Goal: Task Accomplishment & Management: Complete application form

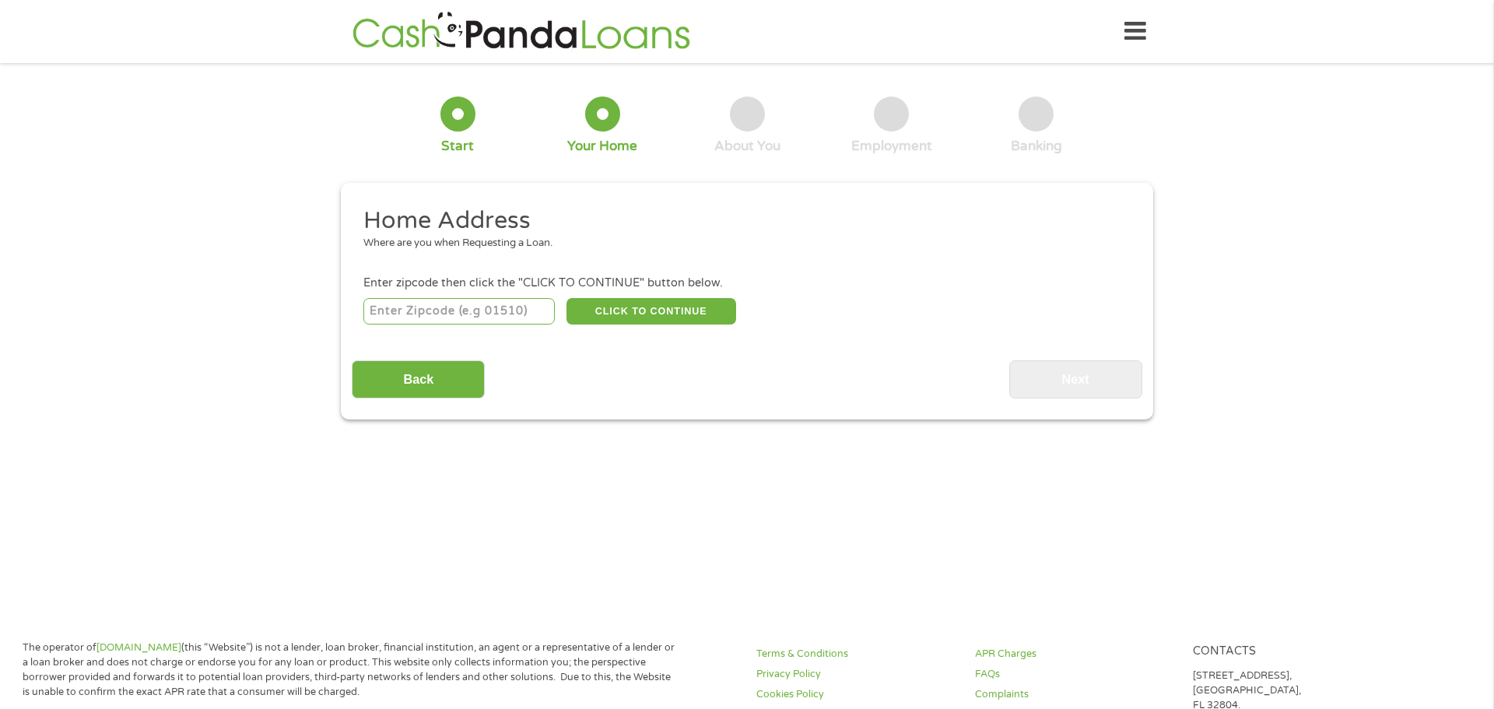
click at [483, 313] on input "number" at bounding box center [459, 311] width 192 height 26
type input "811"
click at [479, 311] on input "number" at bounding box center [459, 311] width 192 height 26
type input "8"
type input "72335"
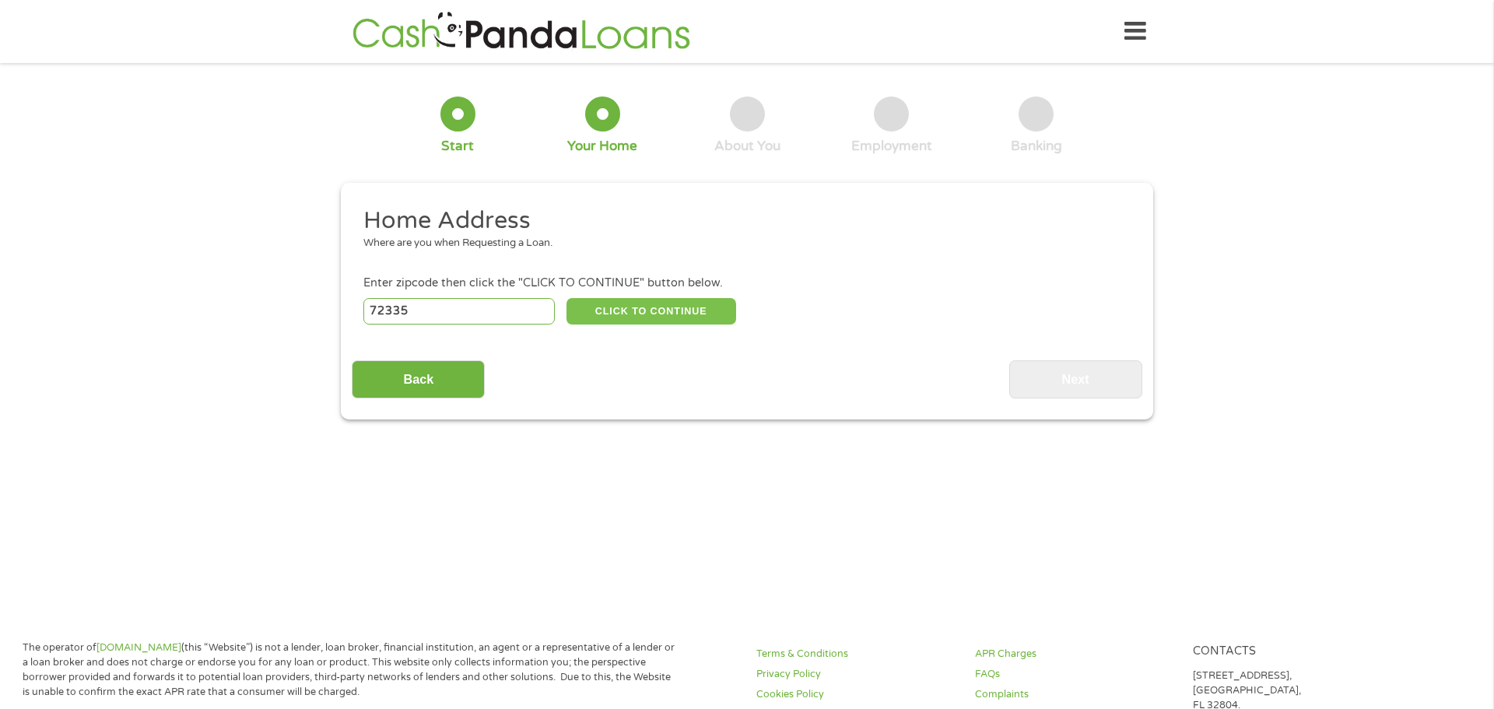
click at [626, 310] on button "CLICK TO CONTINUE" at bounding box center [651, 311] width 170 height 26
type input "72335"
type input "Forrest City"
select select "[US_STATE]"
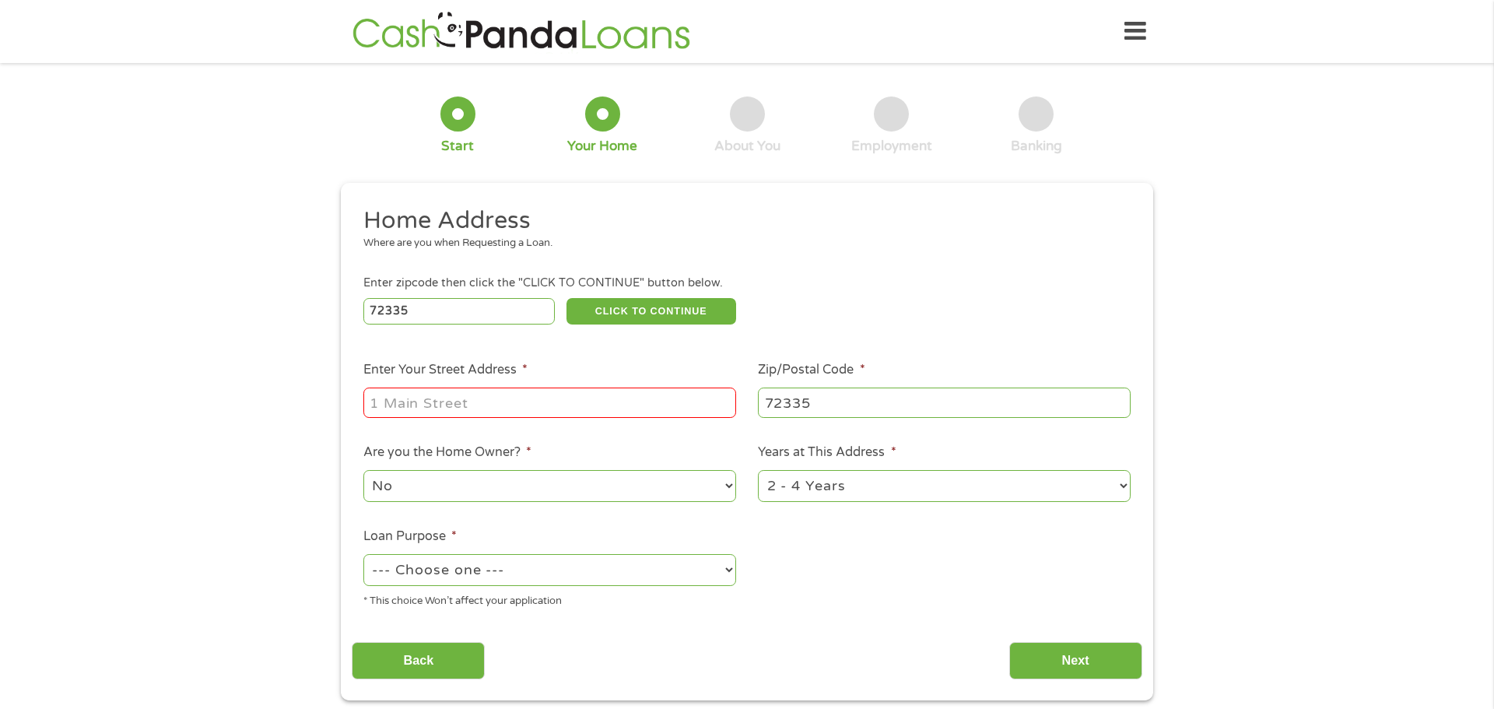
click at [528, 411] on input "Enter Your Street Address *" at bounding box center [549, 402] width 373 height 30
type input "[STREET_ADDRESS]"
click at [517, 487] on select "No Yes" at bounding box center [549, 486] width 373 height 32
select select "yes"
click at [363, 472] on select "No Yes" at bounding box center [549, 486] width 373 height 32
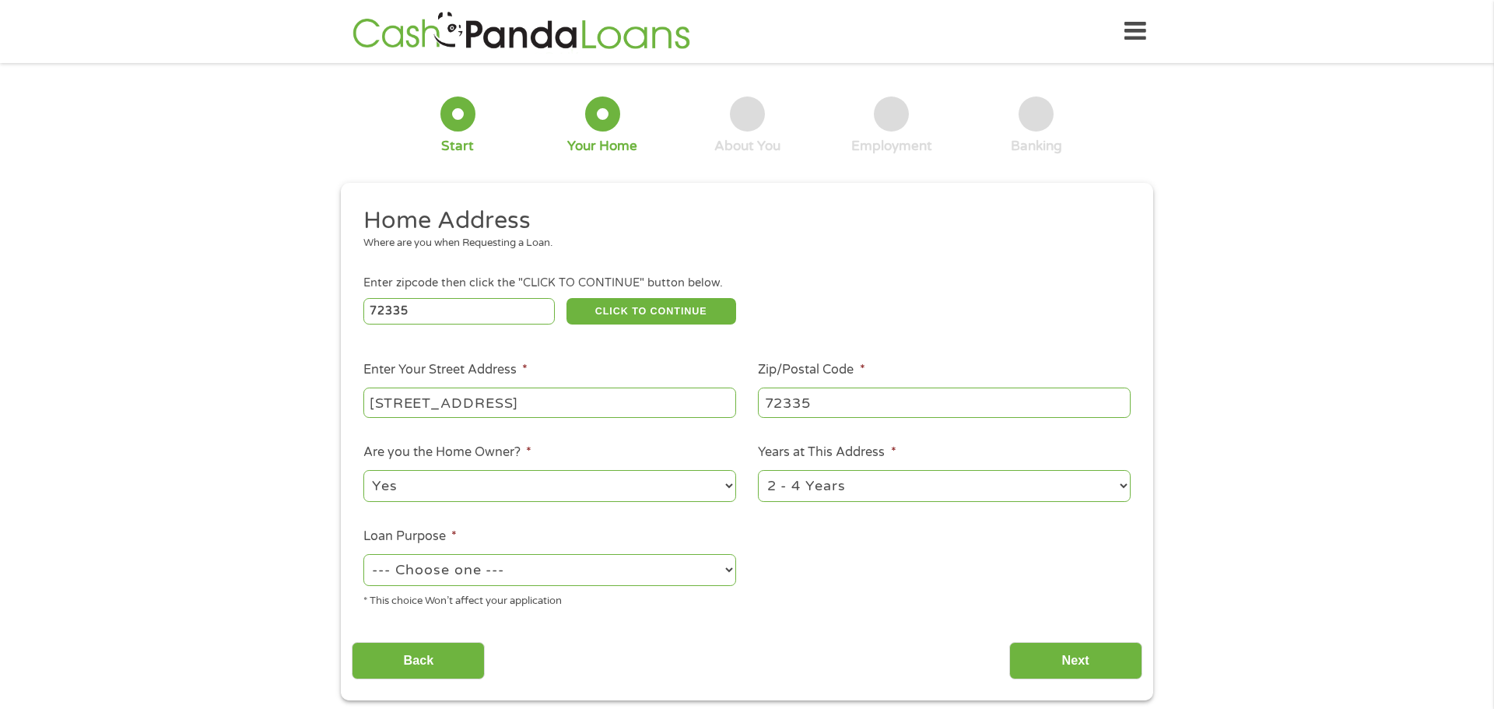
click at [851, 497] on select "1 Year or less 1 - 2 Years 2 - 4 Years Over 4 Years" at bounding box center [944, 486] width 373 height 32
select select "60months"
click at [758, 472] on select "1 Year or less 1 - 2 Years 2 - 4 Years Over 4 Years" at bounding box center [944, 486] width 373 height 32
click at [540, 582] on select "--- Choose one --- Pay Bills Debt Consolidation Home Improvement Major Purchase…" at bounding box center [549, 570] width 373 height 32
select select "paybills"
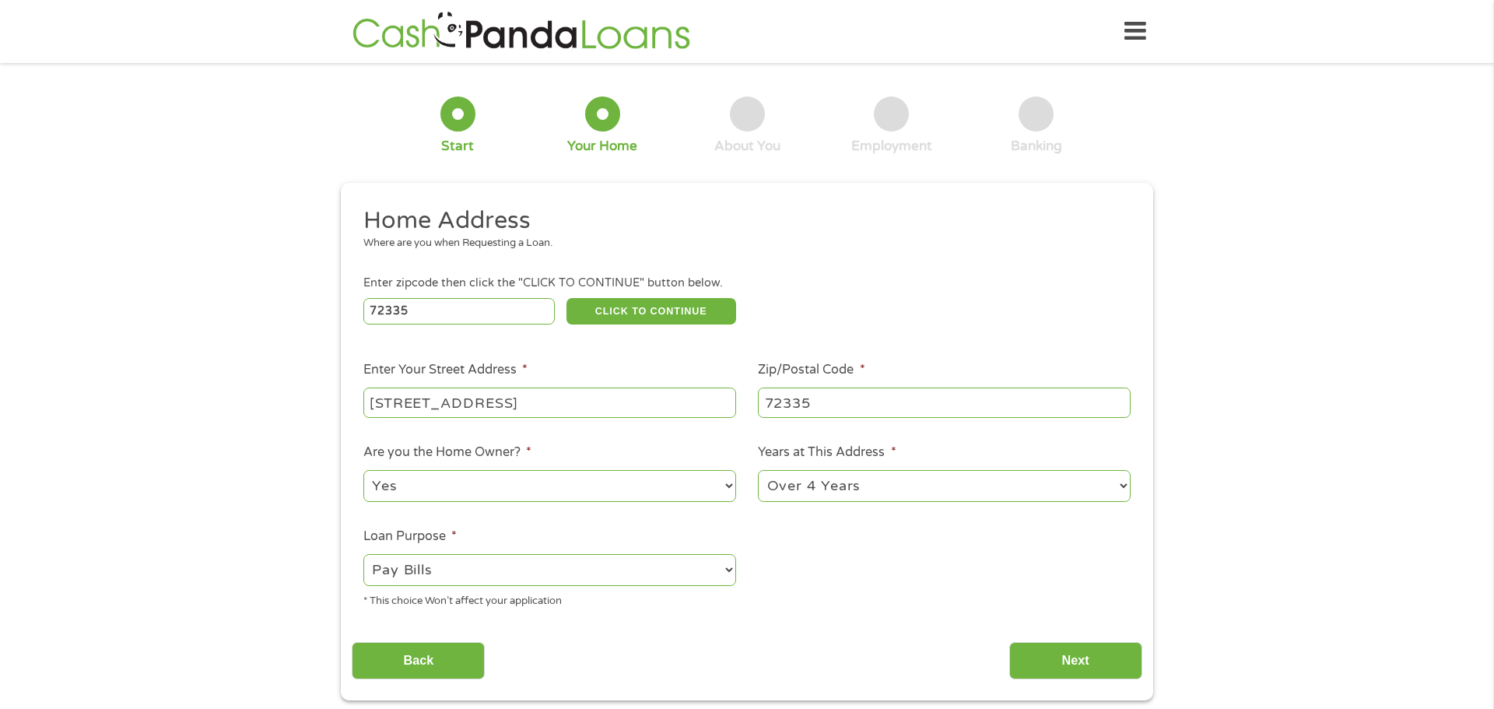
click at [363, 556] on select "--- Choose one --- Pay Bills Debt Consolidation Home Improvement Major Purchase…" at bounding box center [549, 570] width 373 height 32
click at [1071, 672] on input "Next" at bounding box center [1075, 661] width 133 height 38
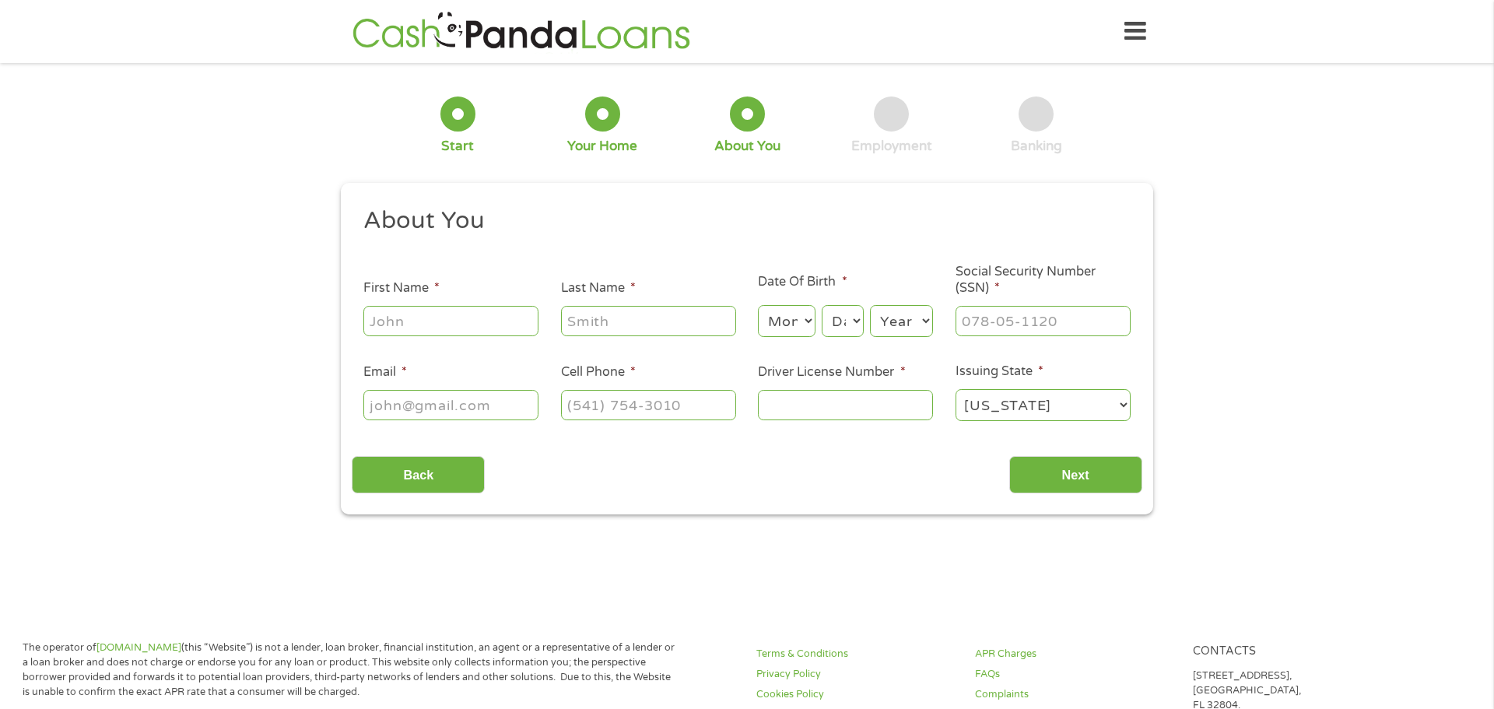
click at [495, 326] on input "First Name *" at bounding box center [450, 321] width 175 height 30
type input "[PERSON_NAME]"
type input "[PHONE_NUMBER]"
click at [419, 405] on input "Email *" at bounding box center [450, 405] width 175 height 30
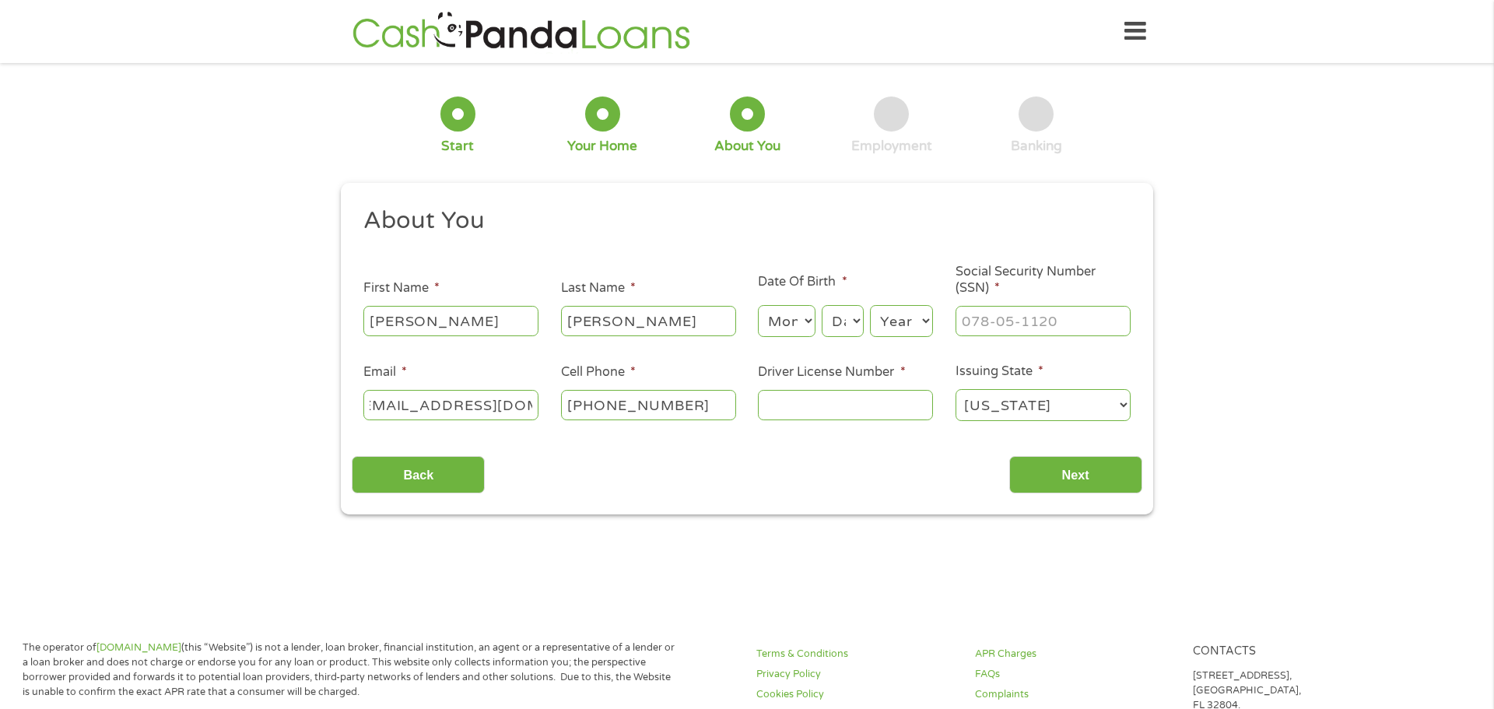
scroll to position [0, 29]
type input "[EMAIL_ADDRESS][DOMAIN_NAME]"
click at [692, 404] on input "[PHONE_NUMBER]" at bounding box center [648, 405] width 175 height 30
type input "[PHONE_NUMBER]"
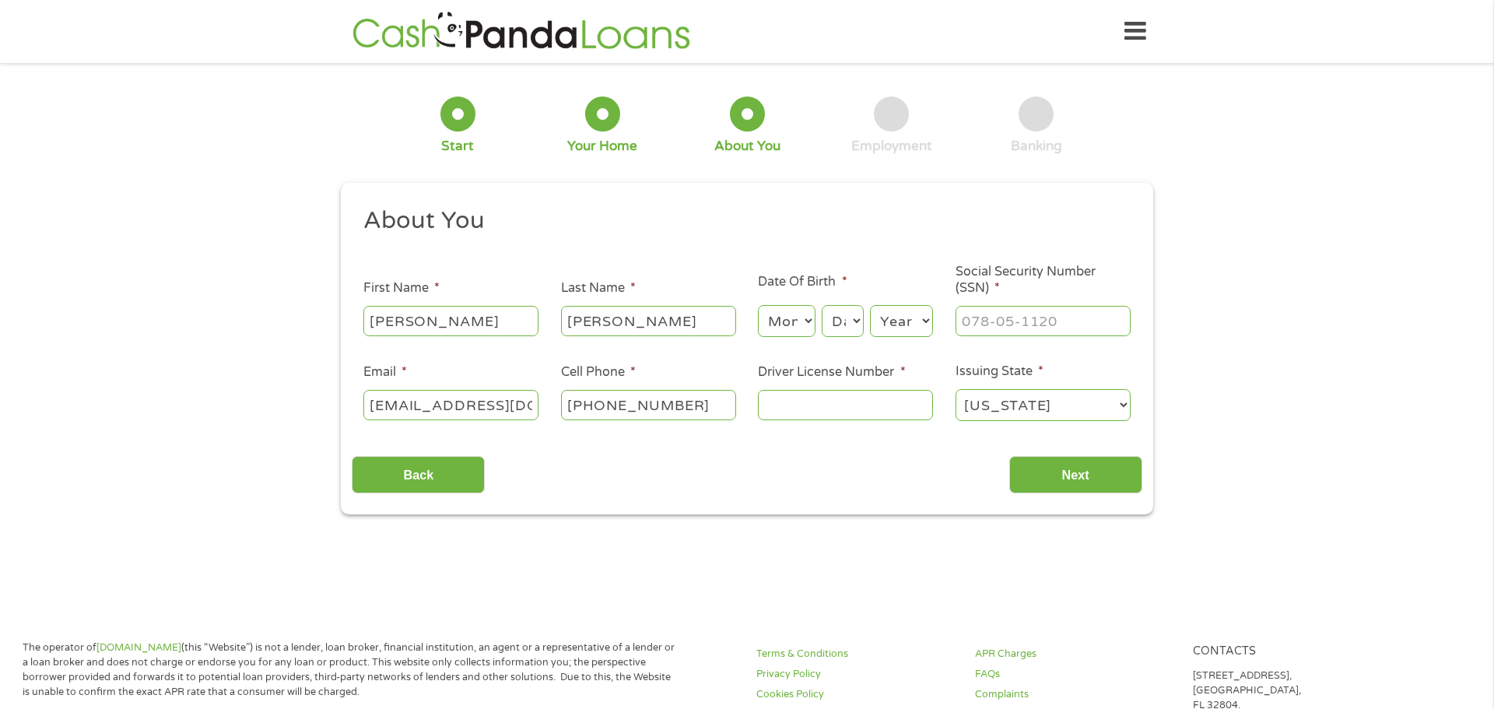
click at [797, 405] on input "Driver License Number *" at bounding box center [845, 405] width 175 height 30
click at [793, 408] on input "Driver License Number *" at bounding box center [845, 405] width 175 height 30
type input "913939641"
click at [1227, 670] on p "[STREET_ADDRESS]." at bounding box center [1292, 690] width 199 height 44
click at [1050, 475] on input "Next" at bounding box center [1075, 475] width 133 height 38
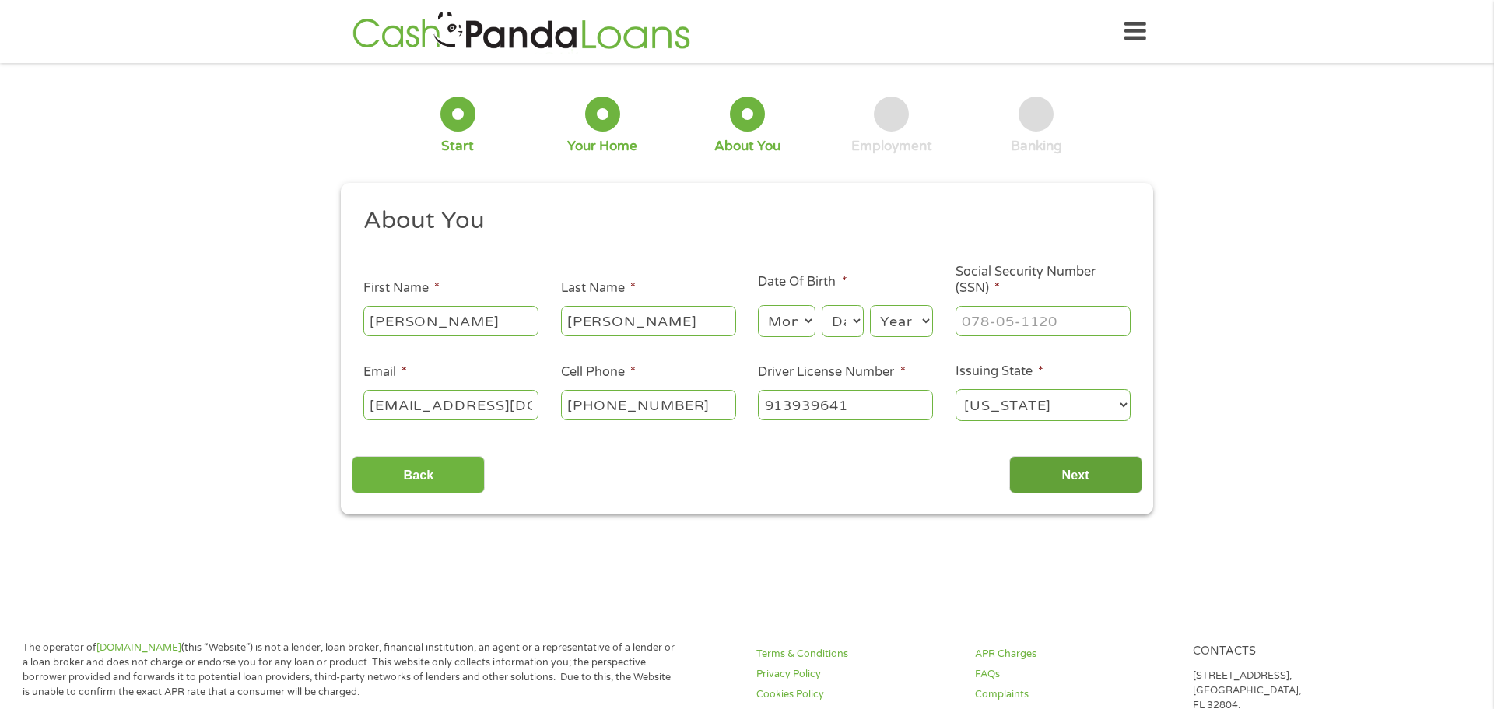
scroll to position [6, 6]
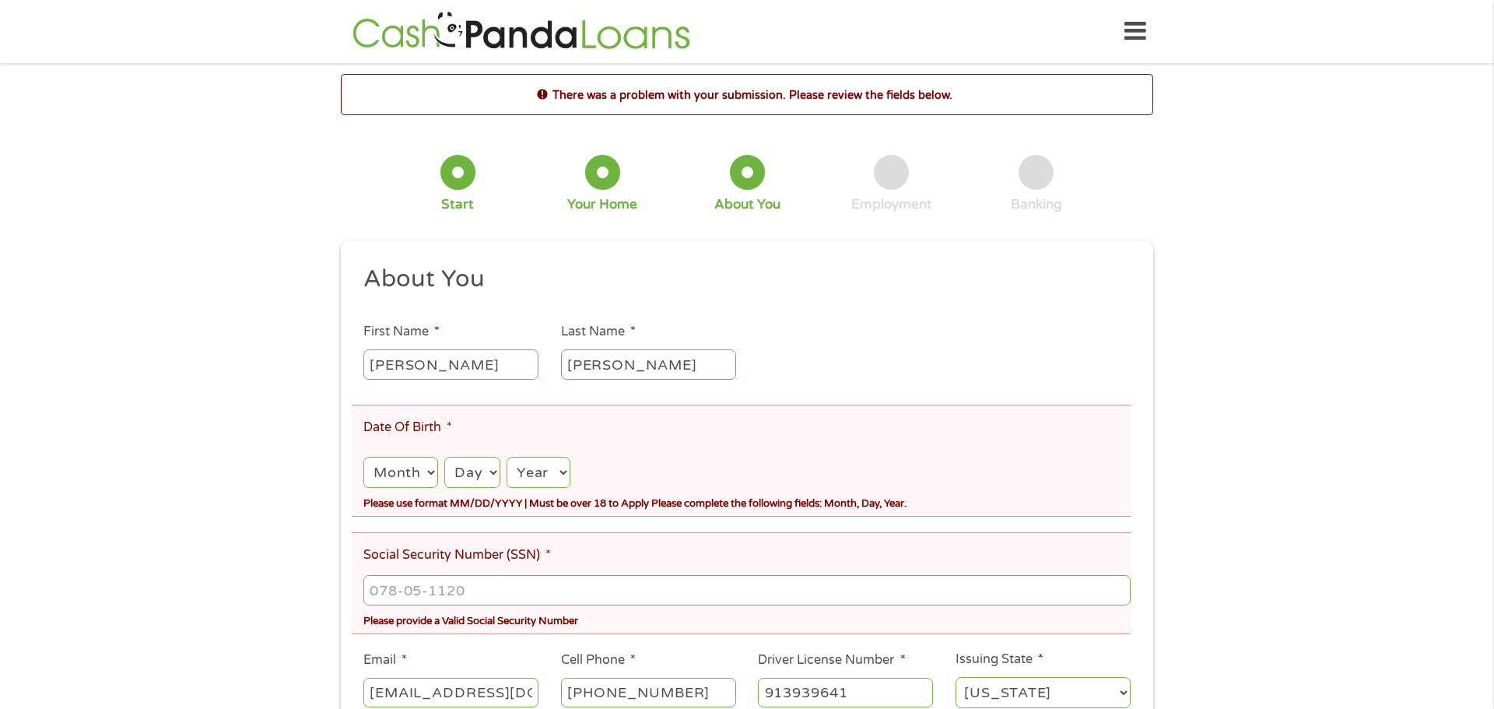
click at [398, 475] on select "Month 1 2 3 4 5 6 7 8 9 10 11 12" at bounding box center [400, 473] width 75 height 32
select select "8"
click at [363, 457] on select "Month 1 2 3 4 5 6 7 8 9 10 11 12" at bounding box center [400, 473] width 75 height 32
click at [453, 470] on select "Day 1 2 3 4 5 6 7 8 9 10 11 12 13 14 15 16 17 18 19 20 21 22 23 24 25 26 27 28 …" at bounding box center [471, 473] width 55 height 32
select select "23"
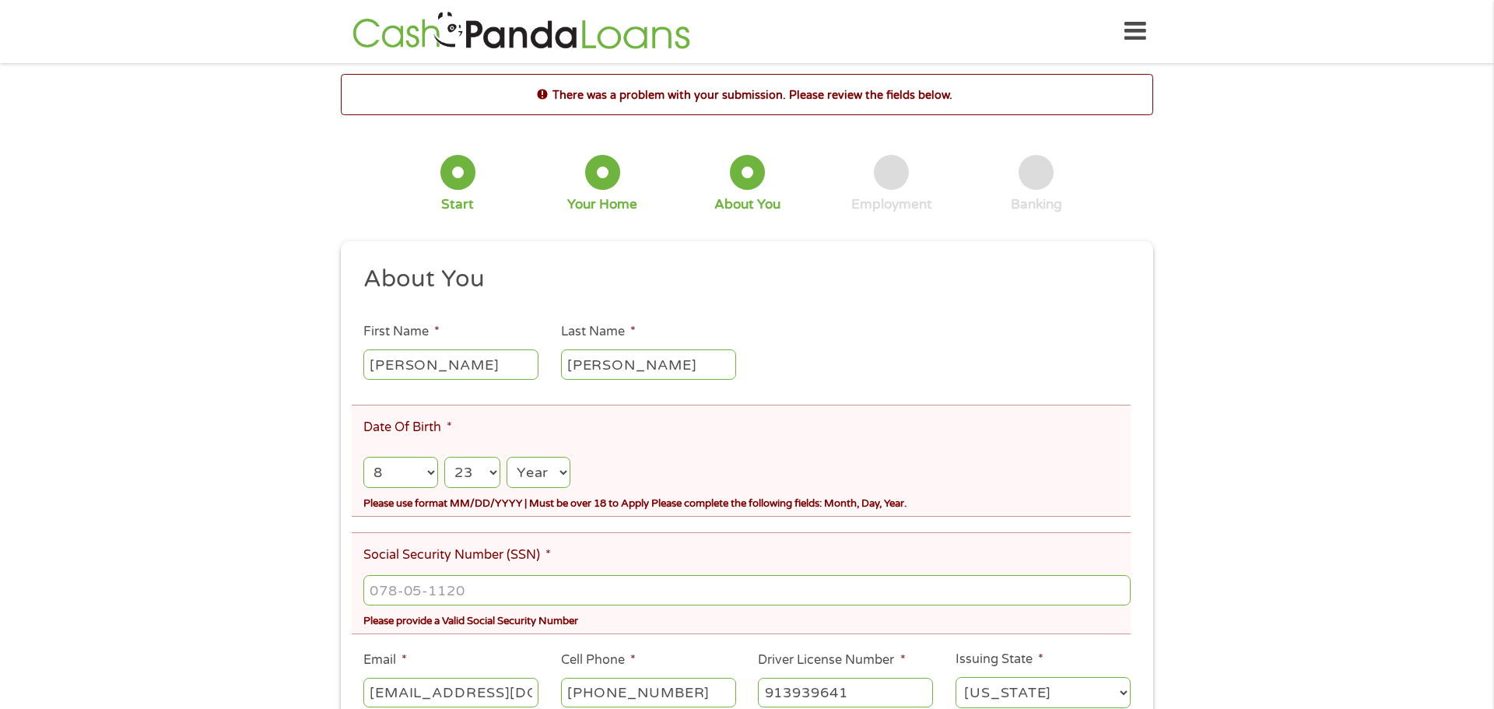
click at [444, 457] on select "Day 1 2 3 4 5 6 7 8 9 10 11 12 13 14 15 16 17 18 19 20 21 22 23 24 25 26 27 28 …" at bounding box center [471, 473] width 55 height 32
click at [523, 470] on select "Year [DATE] 2006 2005 2004 2003 2002 2001 2000 1999 1998 1997 1996 1995 1994 19…" at bounding box center [539, 473] width 64 height 32
select select "1981"
click at [671, 451] on div "Month Month 1 2 3 4 5 6 7 8 9 10 11 12 Day Day 1 2 3 4 5 6 7 8 9 10 11 12 13 14…" at bounding box center [746, 467] width 767 height 45
click at [387, 589] on input "___-__-____" at bounding box center [746, 590] width 767 height 30
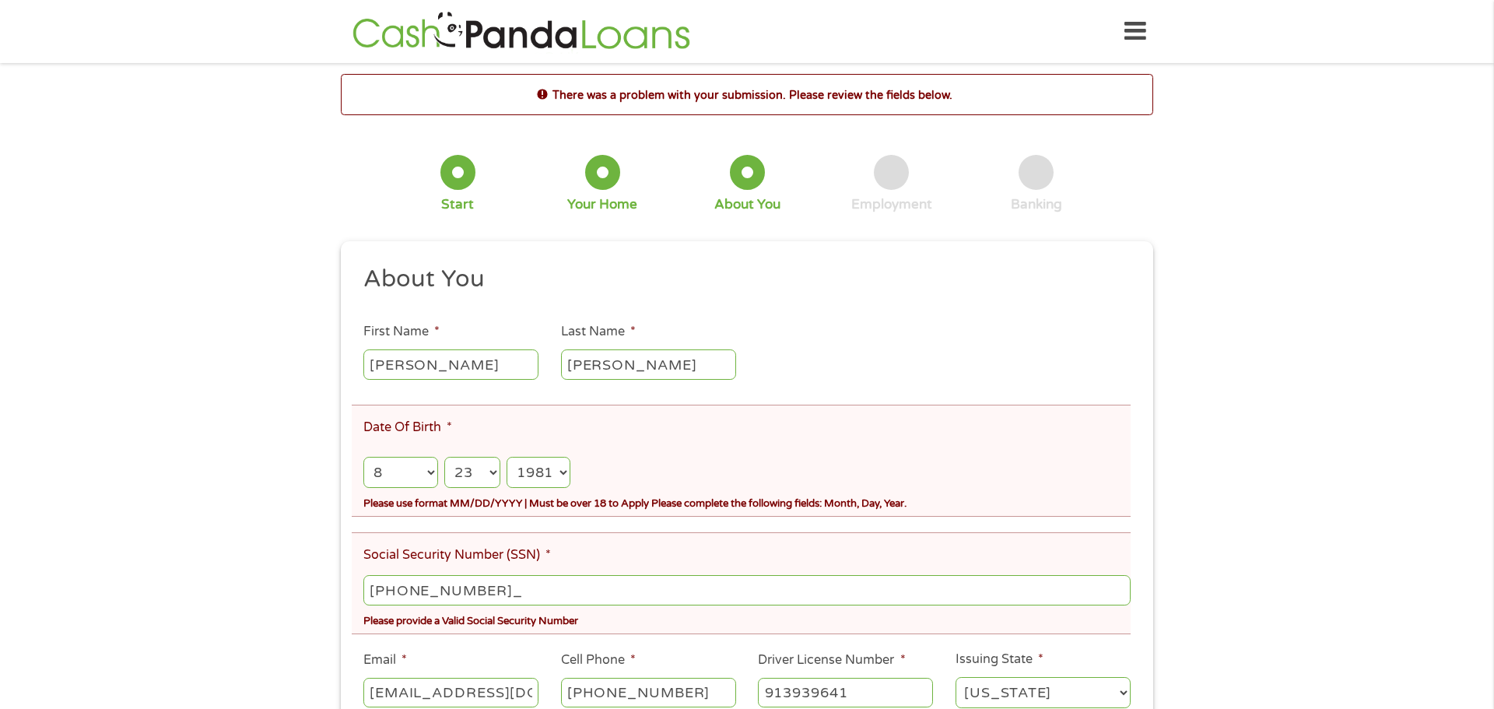
type input "485-98-5173"
click at [1265, 494] on div "There was a problem with your submission. Please review the fields below. 1 Sta…" at bounding box center [747, 438] width 1494 height 728
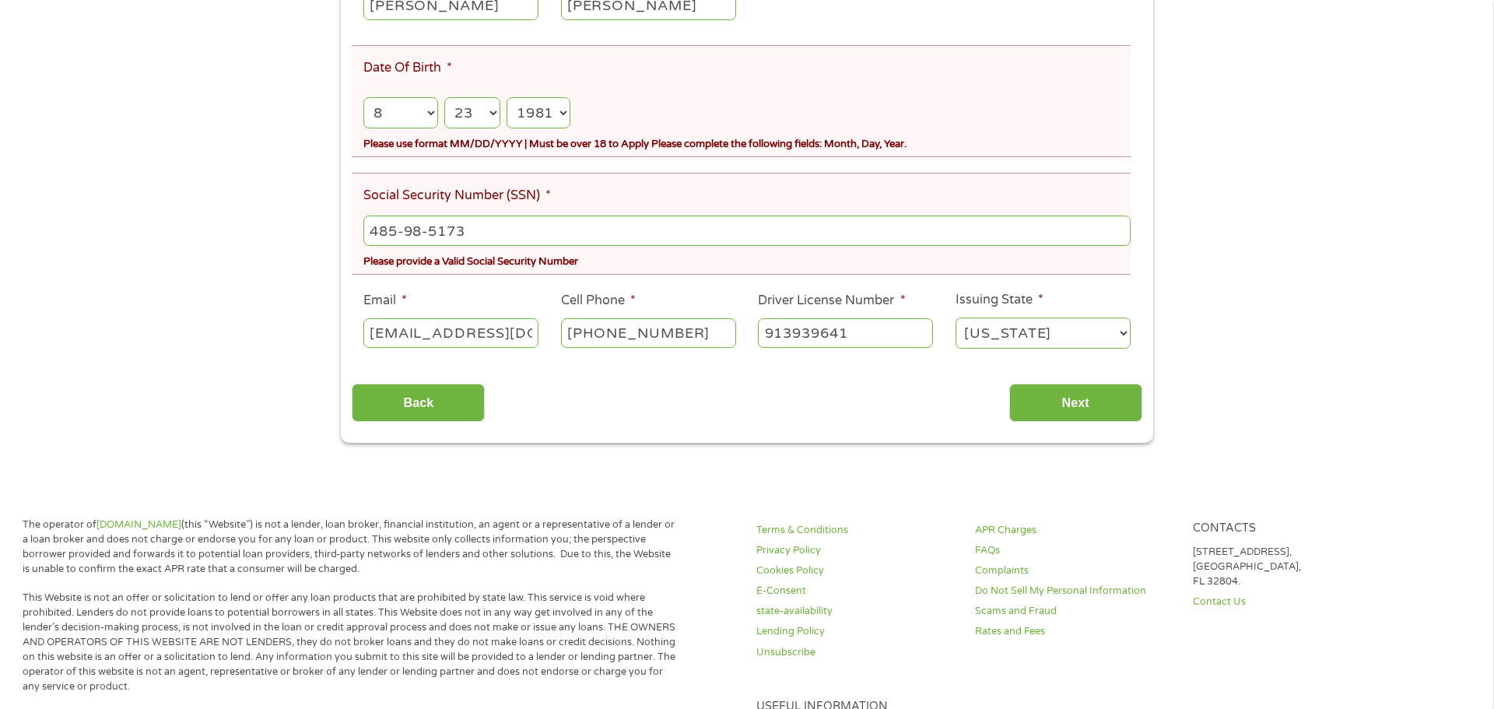
scroll to position [373, 0]
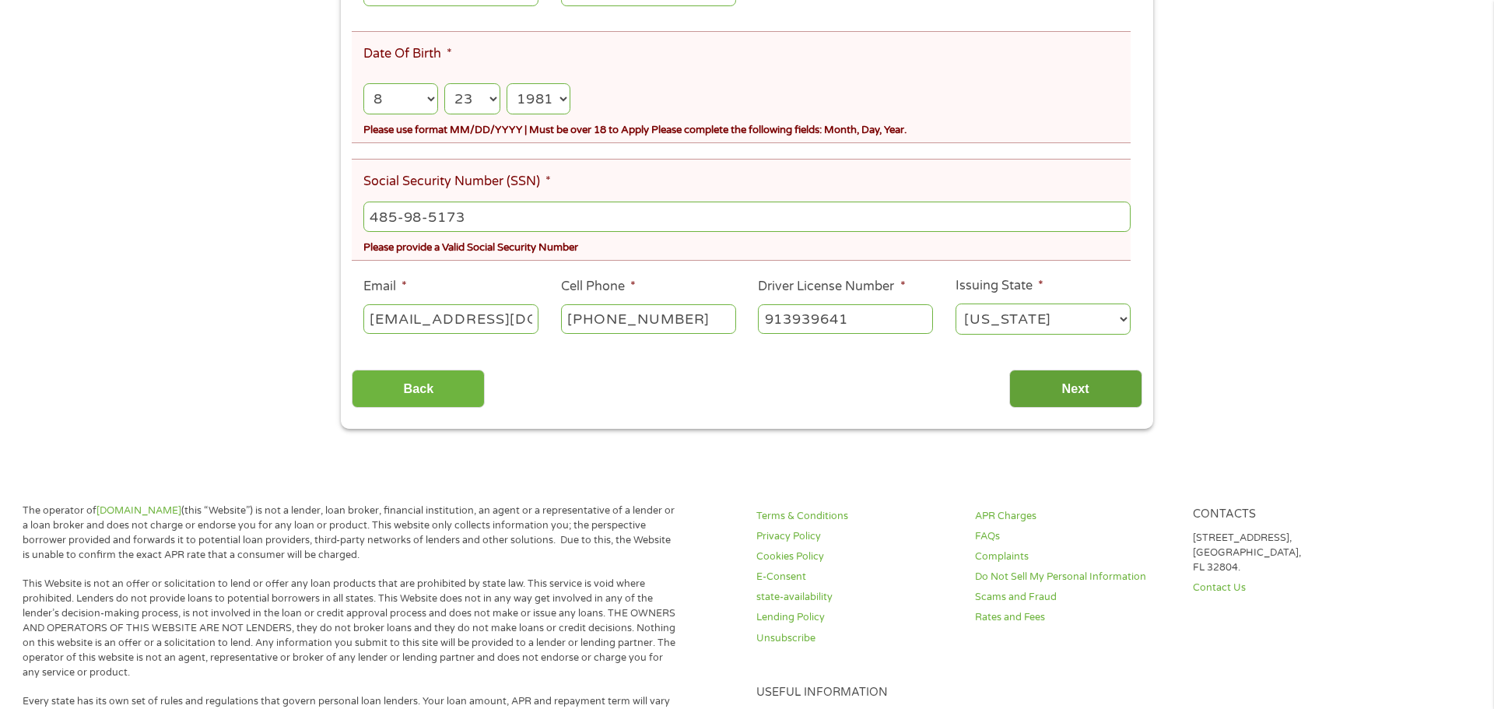
click at [1100, 405] on input "Next" at bounding box center [1075, 389] width 133 height 38
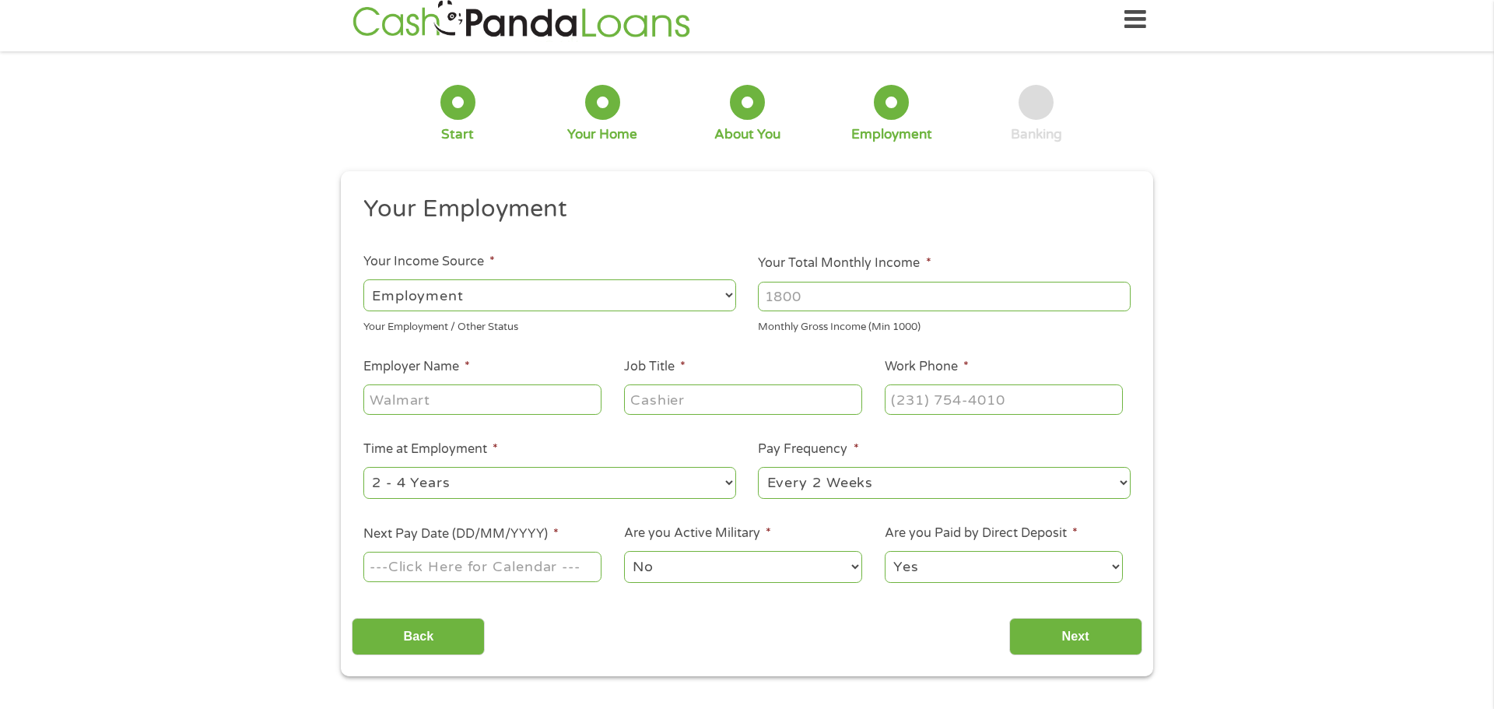
scroll to position [0, 0]
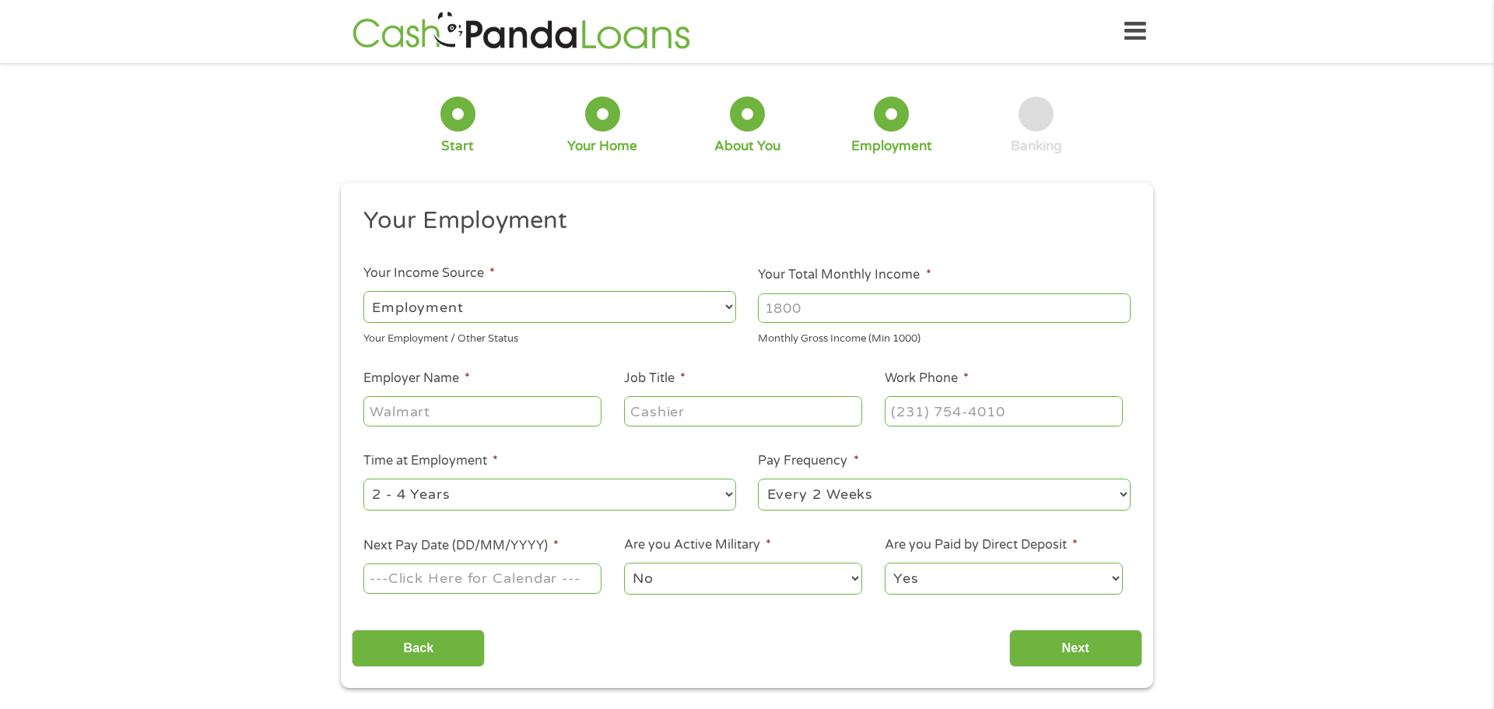
click at [808, 308] on input "Your Total Monthly Income *" at bounding box center [944, 308] width 373 height 30
type input "3000"
click at [1285, 331] on div "1 Start 2 Your Home 3 About You 4 Employment 5 Banking 6 This field is hidden w…" at bounding box center [747, 381] width 1494 height 614
click at [500, 412] on input "Employer Name *" at bounding box center [482, 411] width 238 height 30
type input "federal prision"
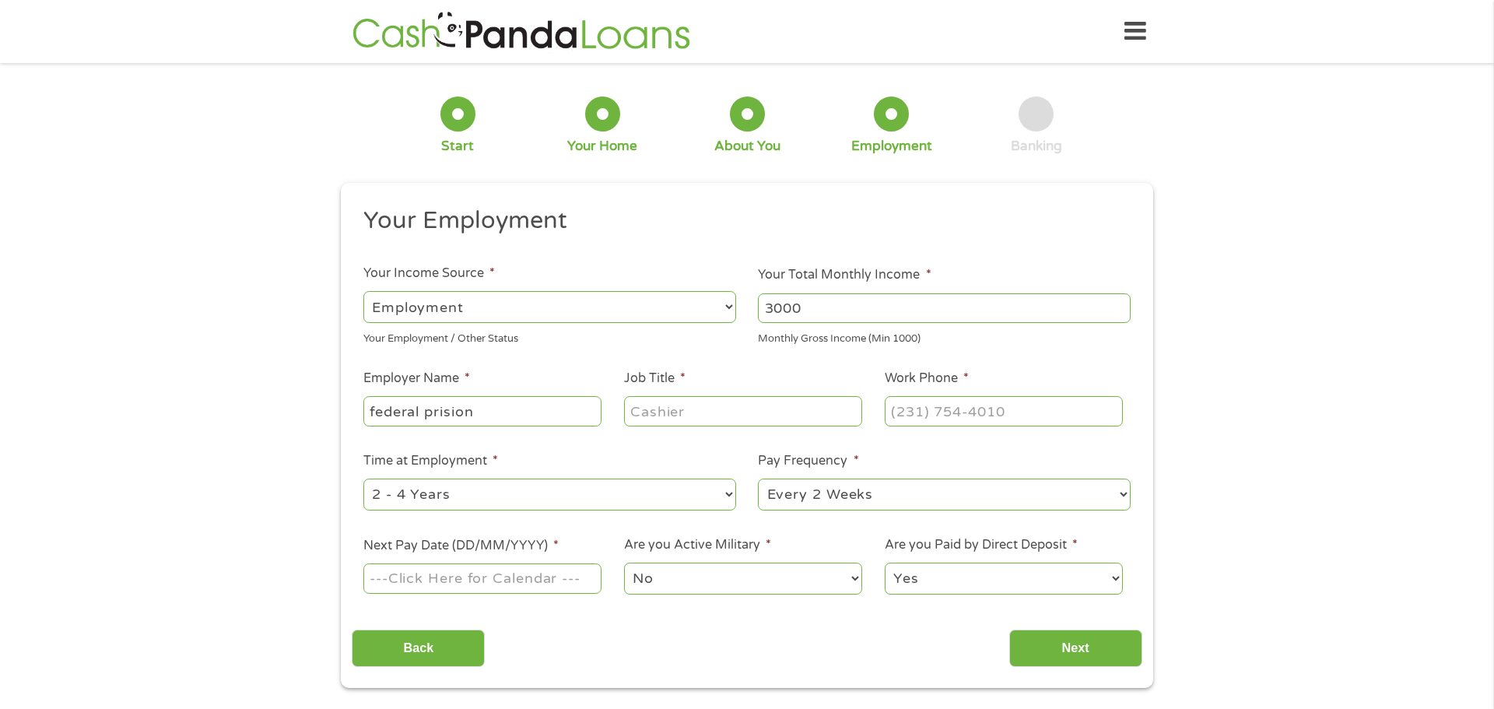
click at [766, 417] on input "Job Title *" at bounding box center [743, 411] width 238 height 30
type input "pharmacy tech"
click at [968, 411] on input "(___) ___-____" at bounding box center [1004, 411] width 238 height 30
type input "[PHONE_NUMBER]"
click at [646, 500] on select "--- Choose one --- 1 Year or less 1 - 2 Years 2 - 4 Years Over 4 Years" at bounding box center [549, 495] width 373 height 32
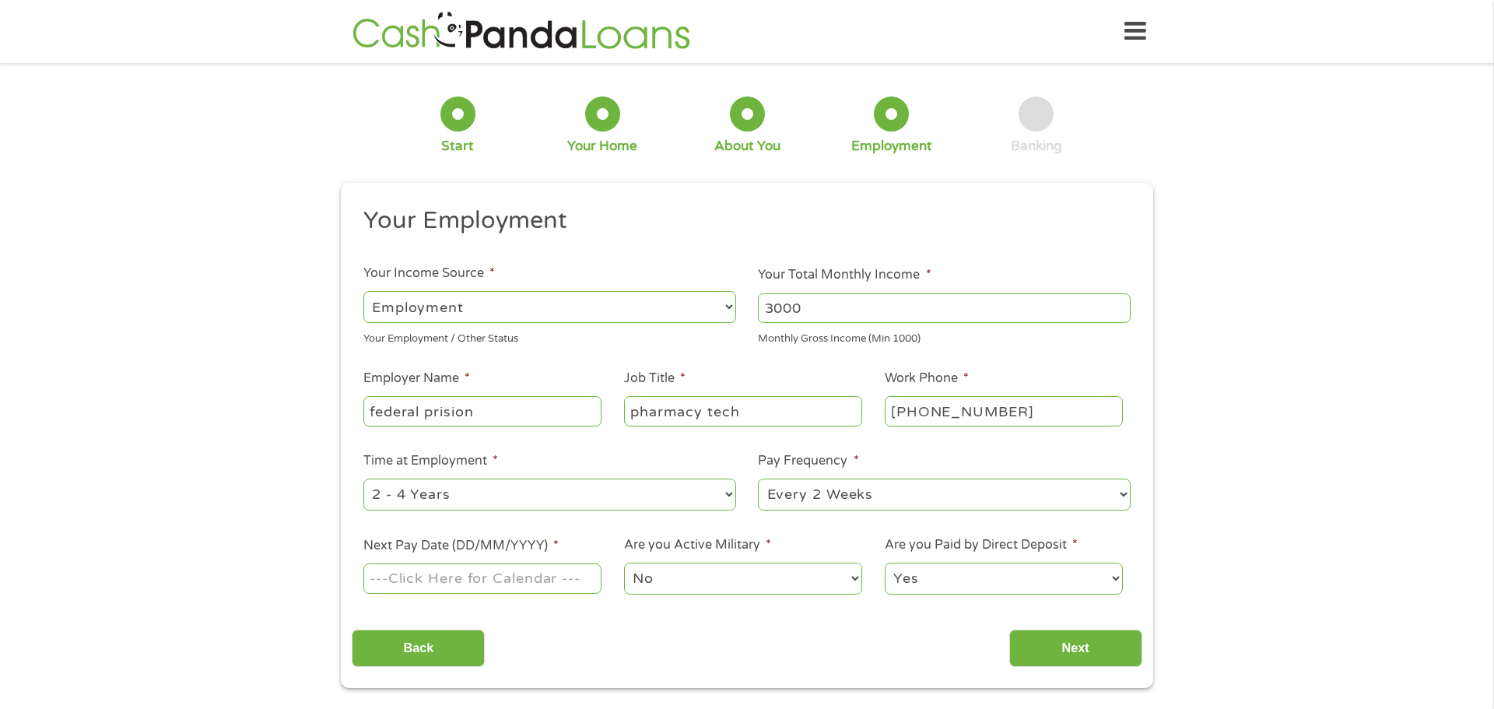
select select "24months"
click at [363, 479] on select "--- Choose one --- 1 Year or less 1 - 2 Years 2 - 4 Years Over 4 Years" at bounding box center [549, 495] width 373 height 32
click at [567, 584] on input "Next Pay Date (DD/MM/YYYY) *" at bounding box center [482, 578] width 238 height 30
type input "[DATE]"
click at [1046, 647] on input "Next" at bounding box center [1075, 648] width 133 height 38
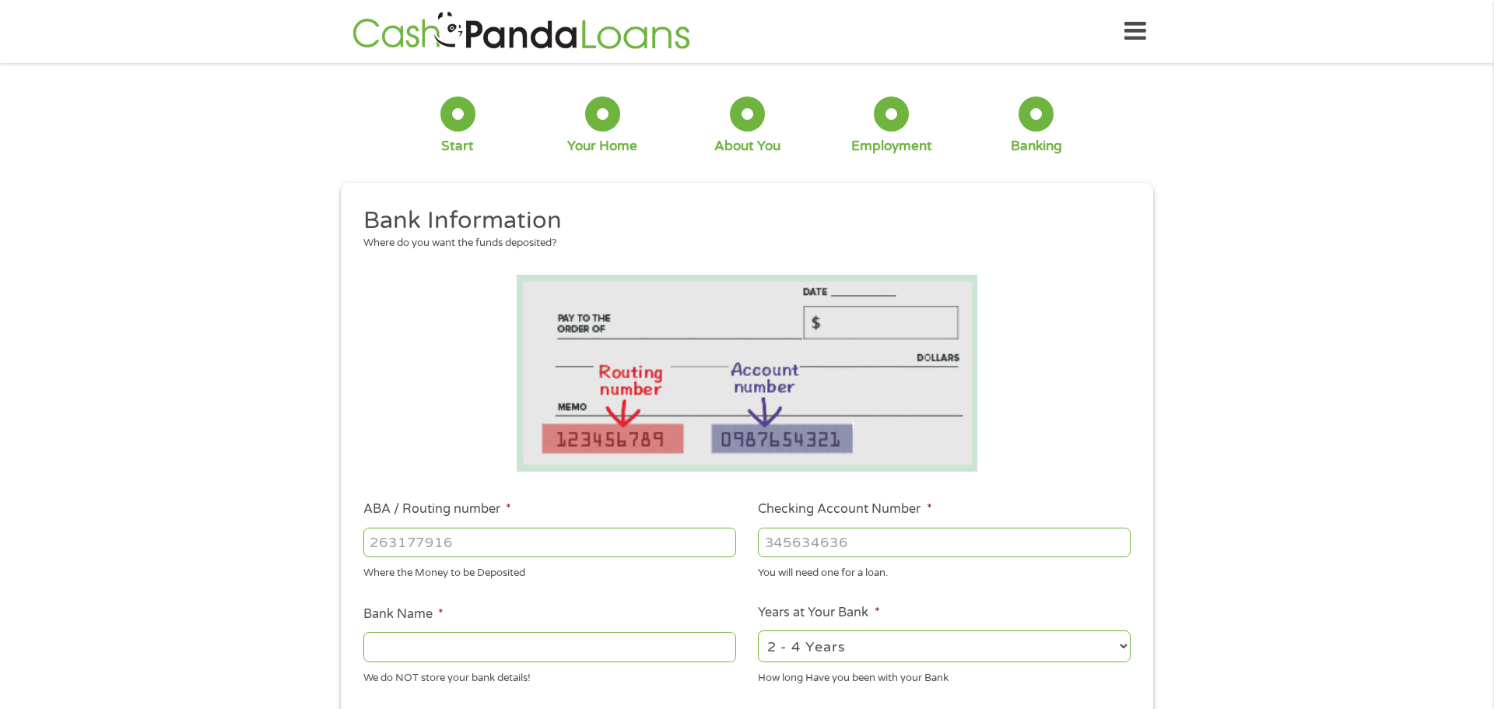
scroll to position [6, 6]
click at [431, 538] on input "ABA / Routing number *" at bounding box center [549, 543] width 373 height 30
type input "041215663"
type input "[PERSON_NAME] BANK"
type input "041215663"
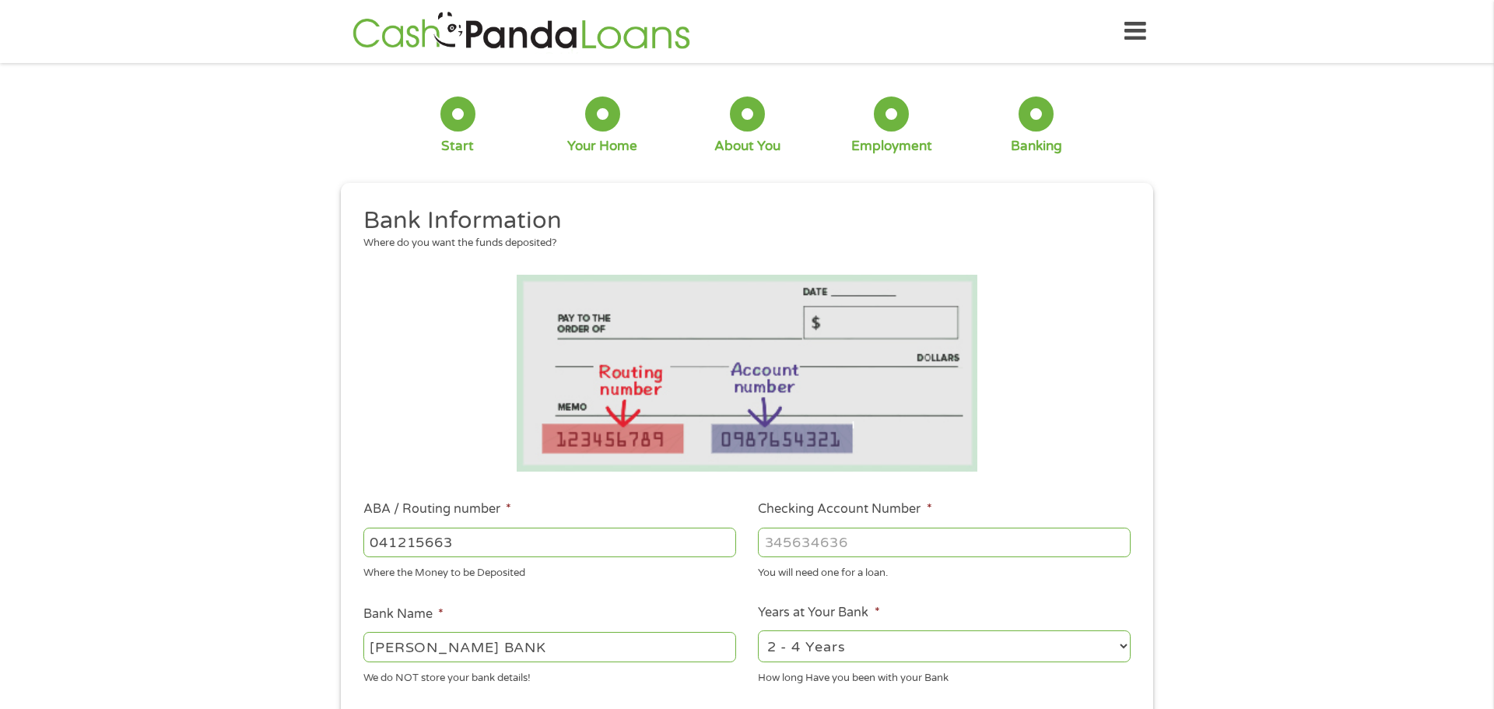
click at [836, 544] on input "Checking Account Number *" at bounding box center [944, 543] width 373 height 30
type input "1309643240975"
click at [1280, 479] on div "1 Start 2 Your Home 3 About You 4 Employment 5 Banking 6 This field is hidden w…" at bounding box center [747, 567] width 1494 height 987
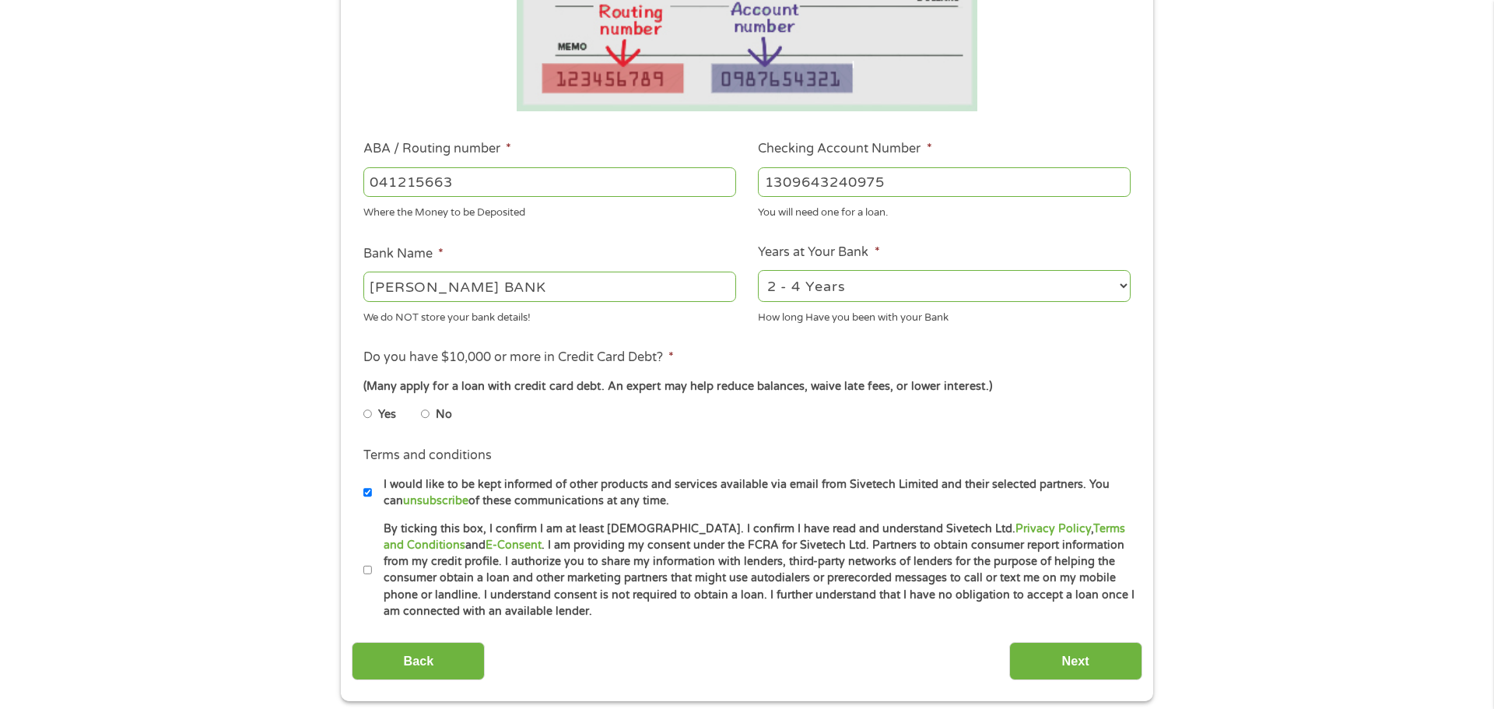
scroll to position [373, 0]
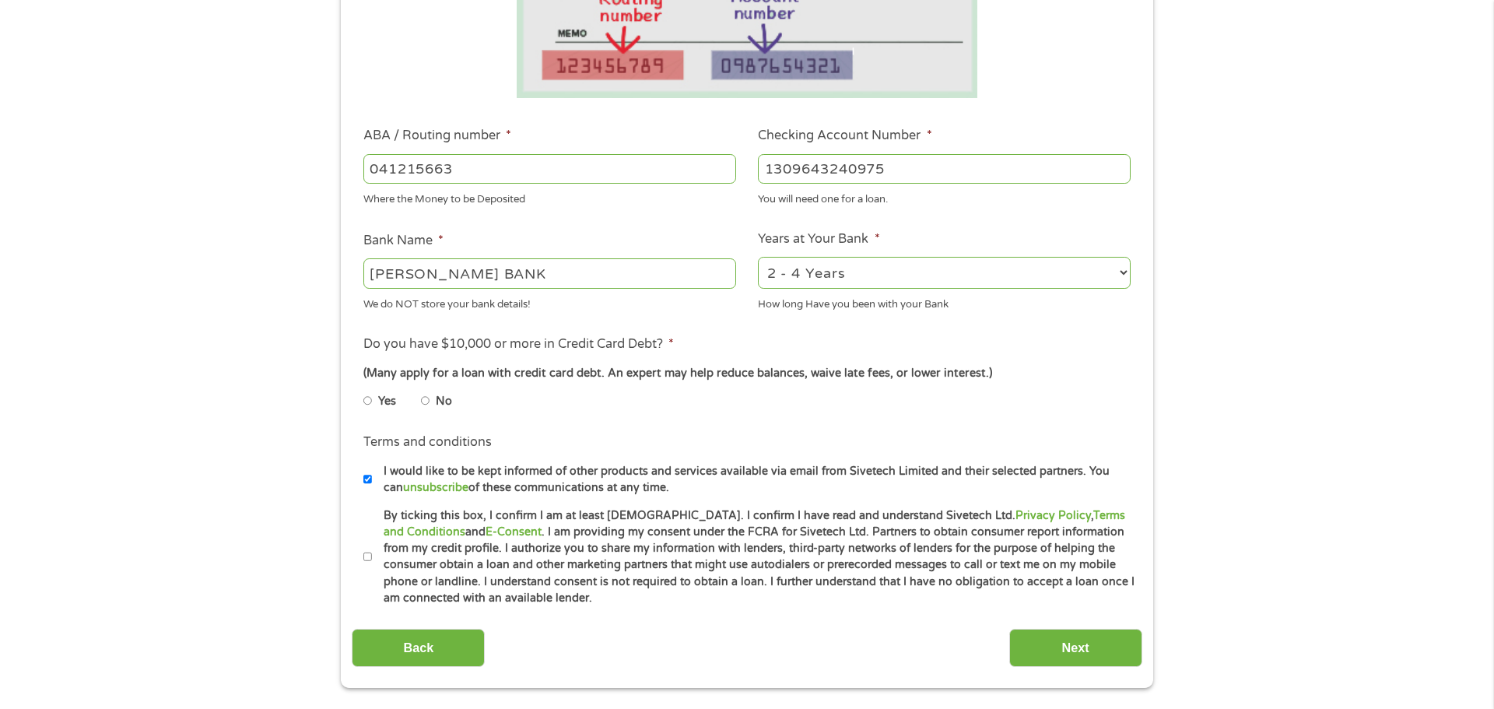
click at [426, 401] on input "No" at bounding box center [425, 400] width 9 height 25
radio input "true"
click at [426, 394] on input "No" at bounding box center [425, 400] width 9 height 25
click at [426, 402] on input "No" at bounding box center [425, 400] width 9 height 25
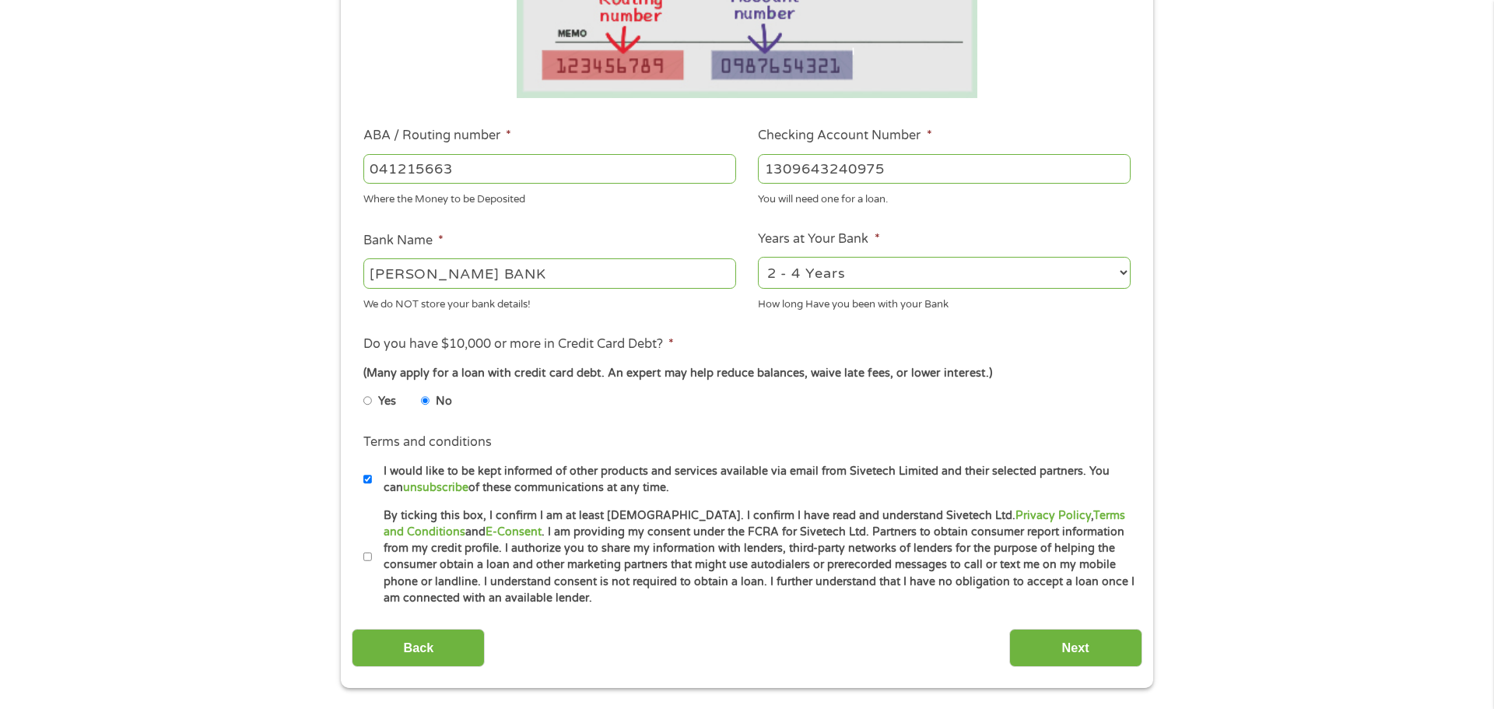
click at [426, 402] on input "No" at bounding box center [425, 400] width 9 height 25
click at [698, 401] on ul "Yes No" at bounding box center [548, 404] width 371 height 36
click at [364, 554] on input "By ticking this box, I confirm I am at least [DEMOGRAPHIC_DATA]. I confirm I ha…" at bounding box center [367, 557] width 9 height 25
checkbox input "true"
click at [425, 403] on input "No" at bounding box center [425, 400] width 9 height 25
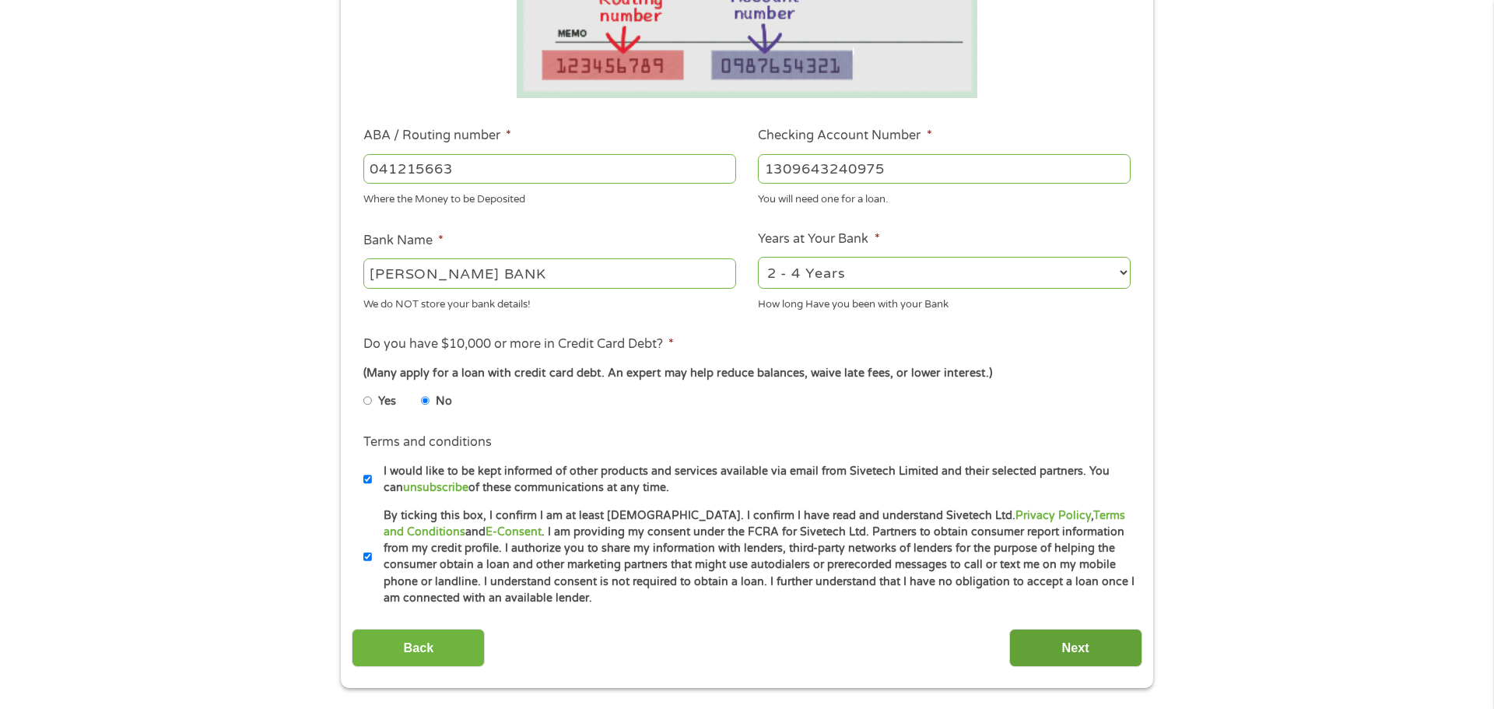
click at [1100, 650] on input "Next" at bounding box center [1075, 648] width 133 height 38
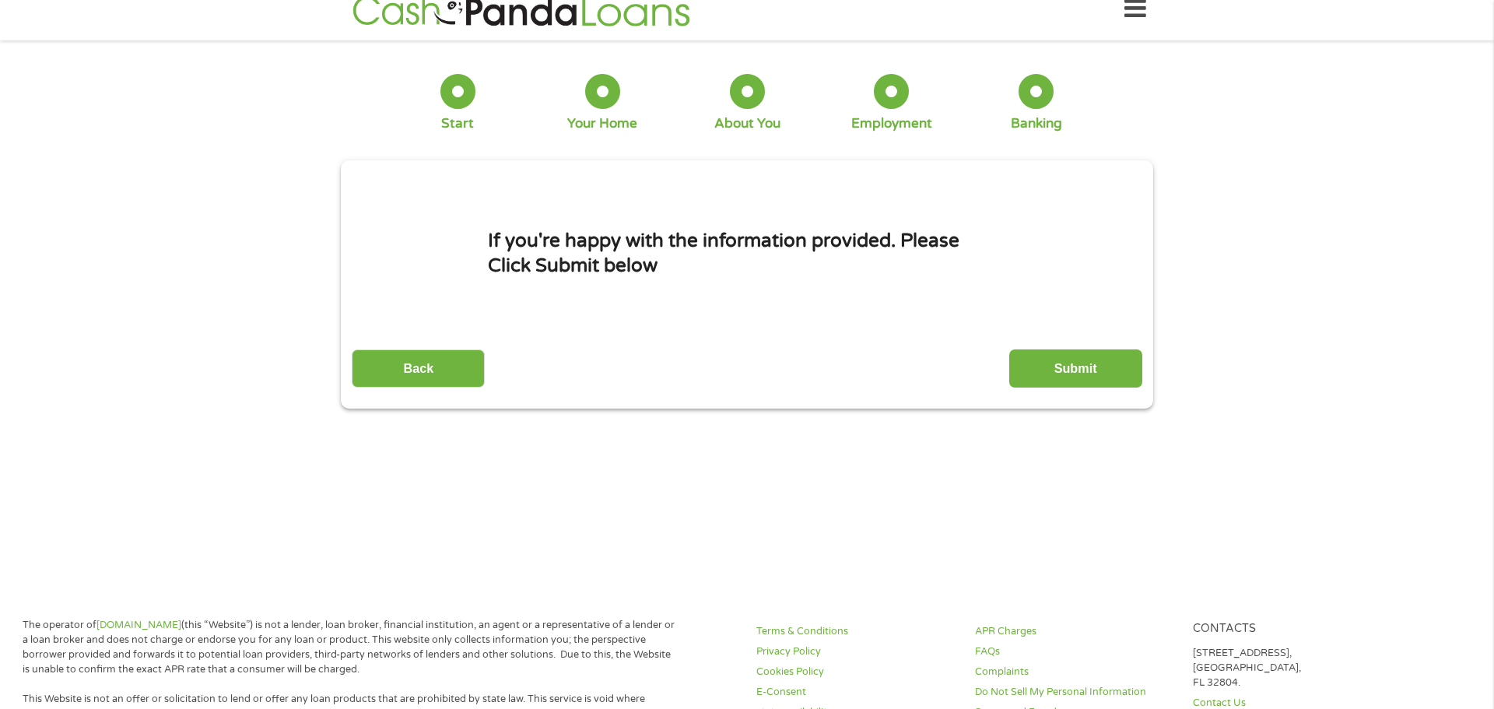
scroll to position [0, 0]
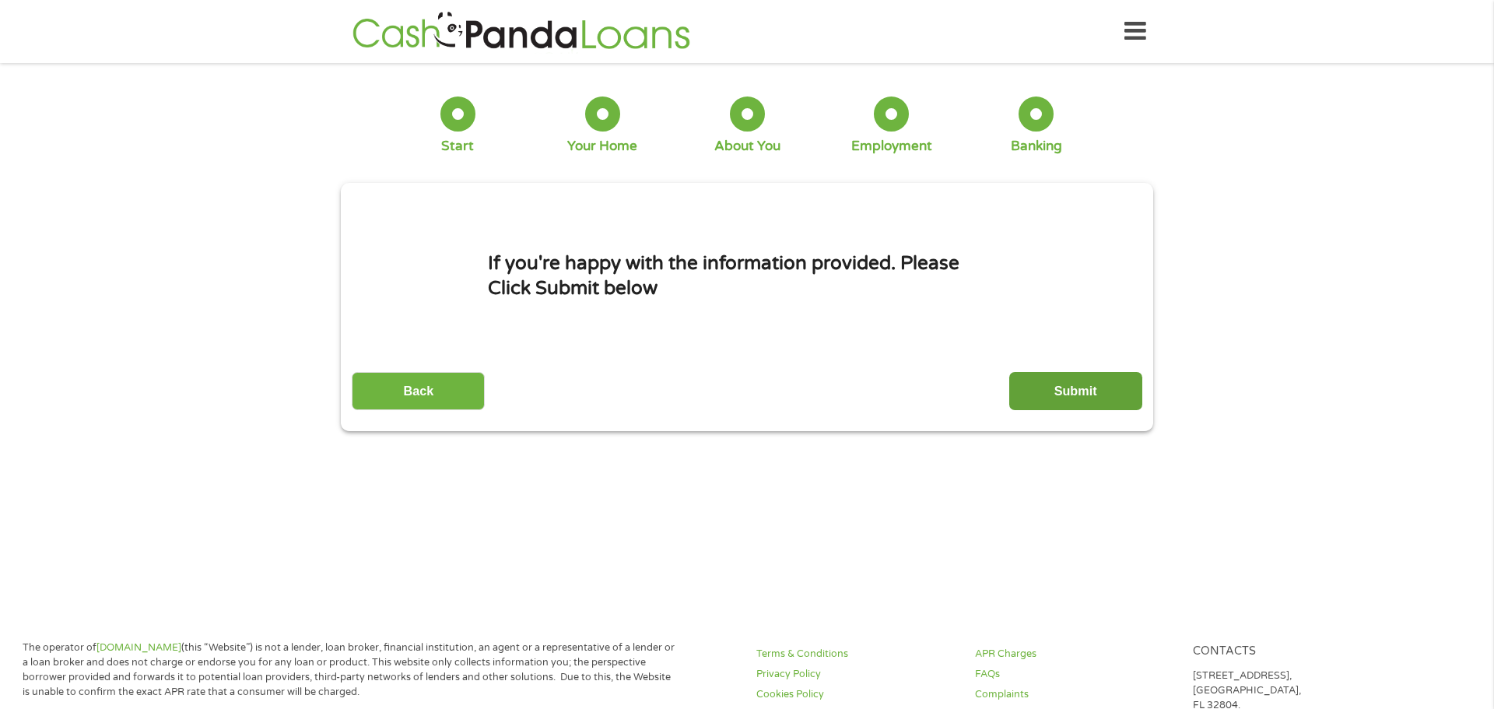
click at [1046, 397] on input "Submit" at bounding box center [1075, 391] width 133 height 38
